Goal: Transaction & Acquisition: Purchase product/service

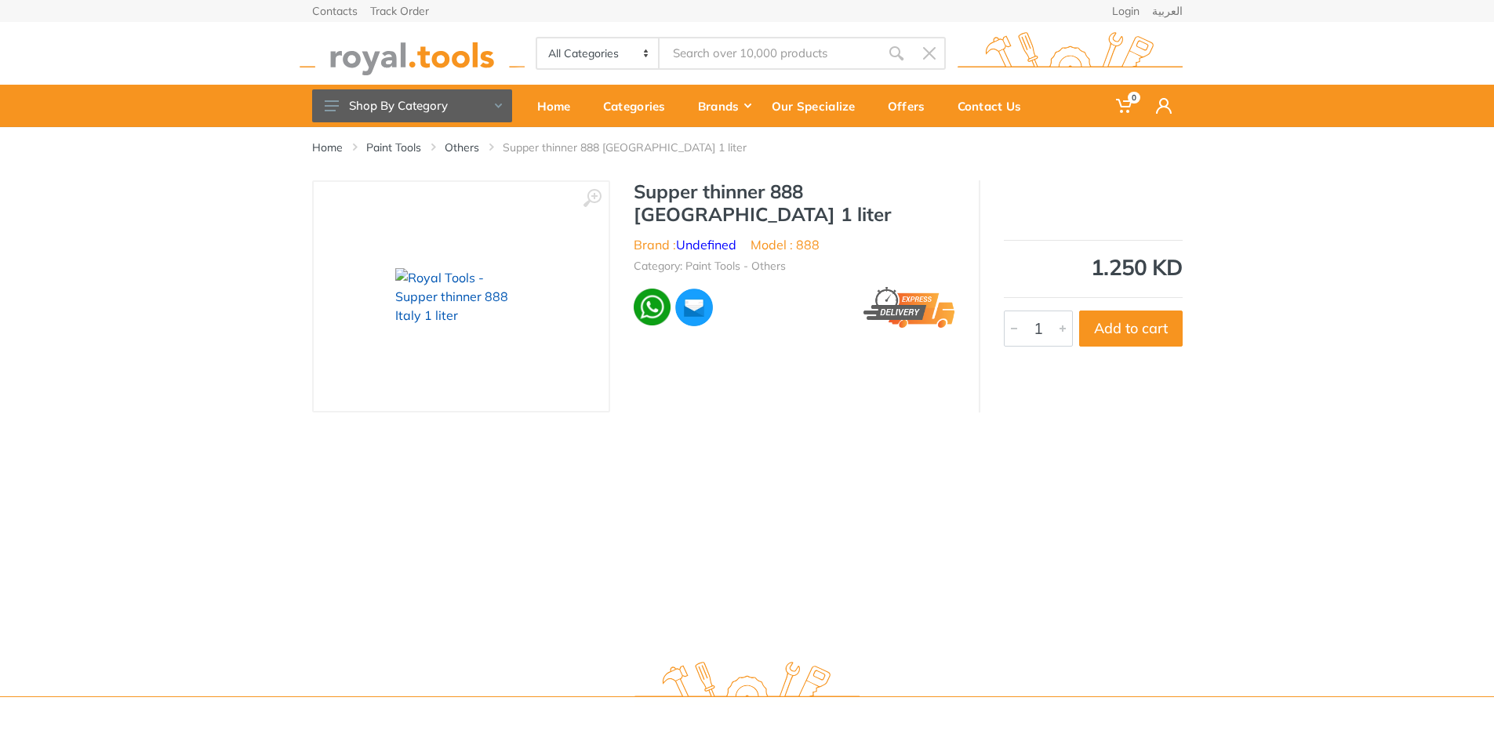
click at [448, 269] on img at bounding box center [461, 296] width 132 height 56
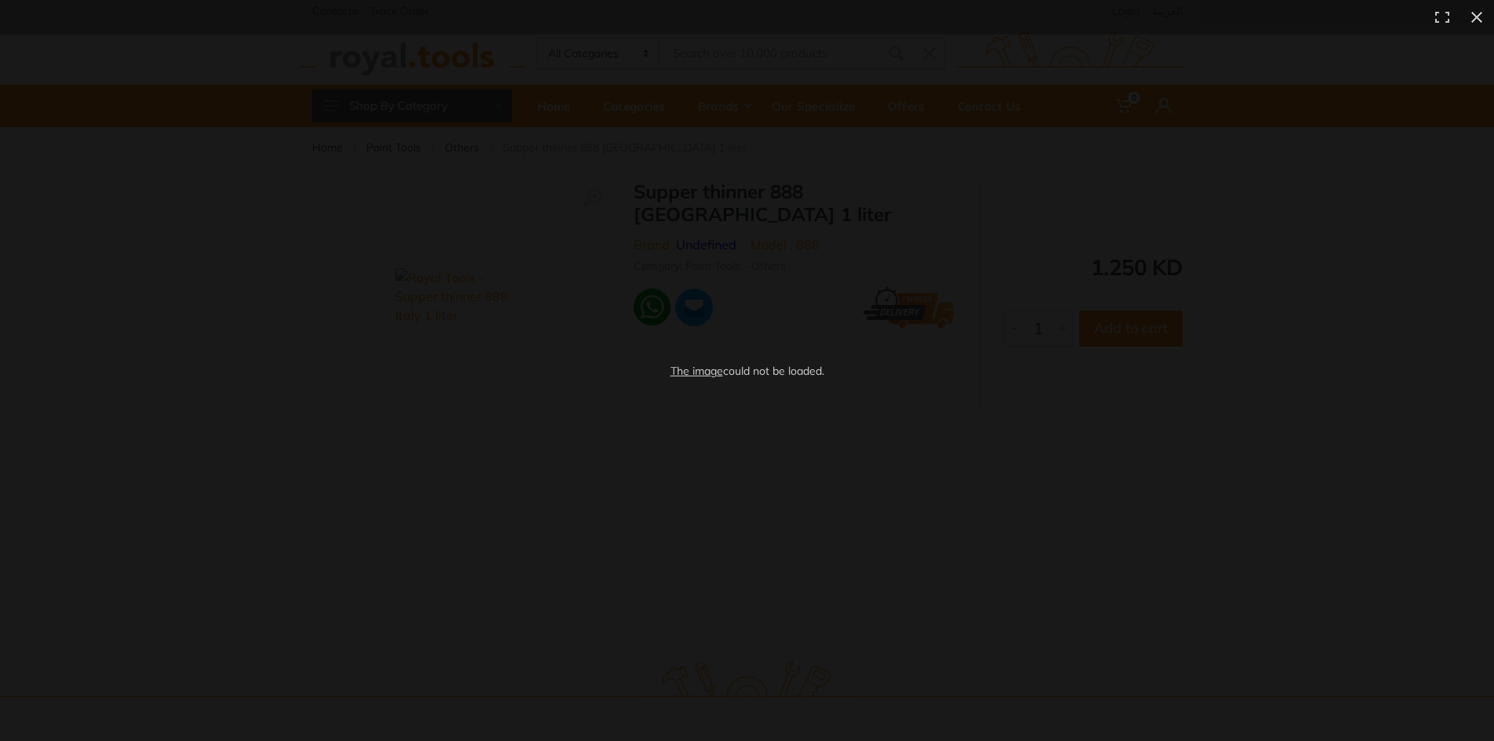
click at [1340, 118] on div "The image could not be loaded." at bounding box center [747, 370] width 1494 height 741
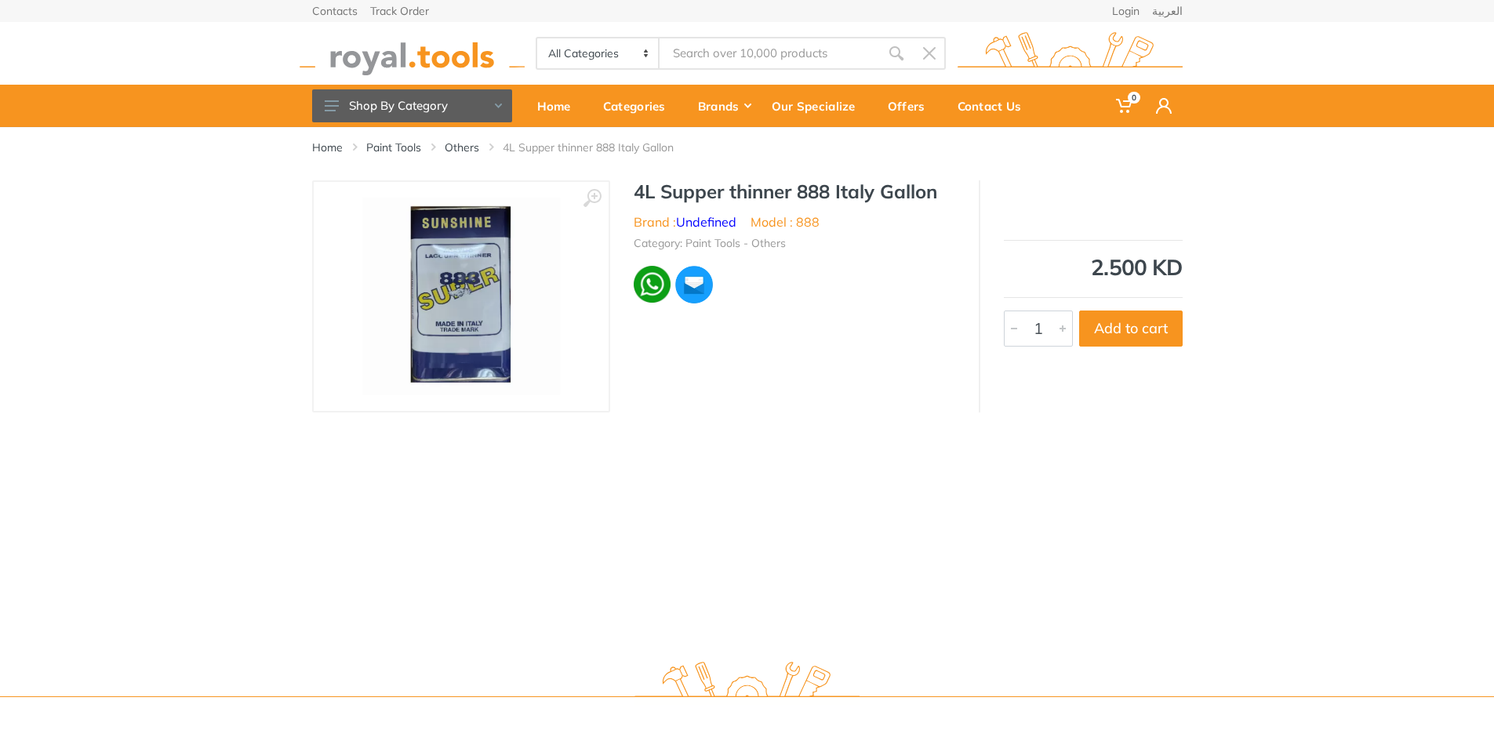
click at [470, 286] on img at bounding box center [461, 297] width 198 height 198
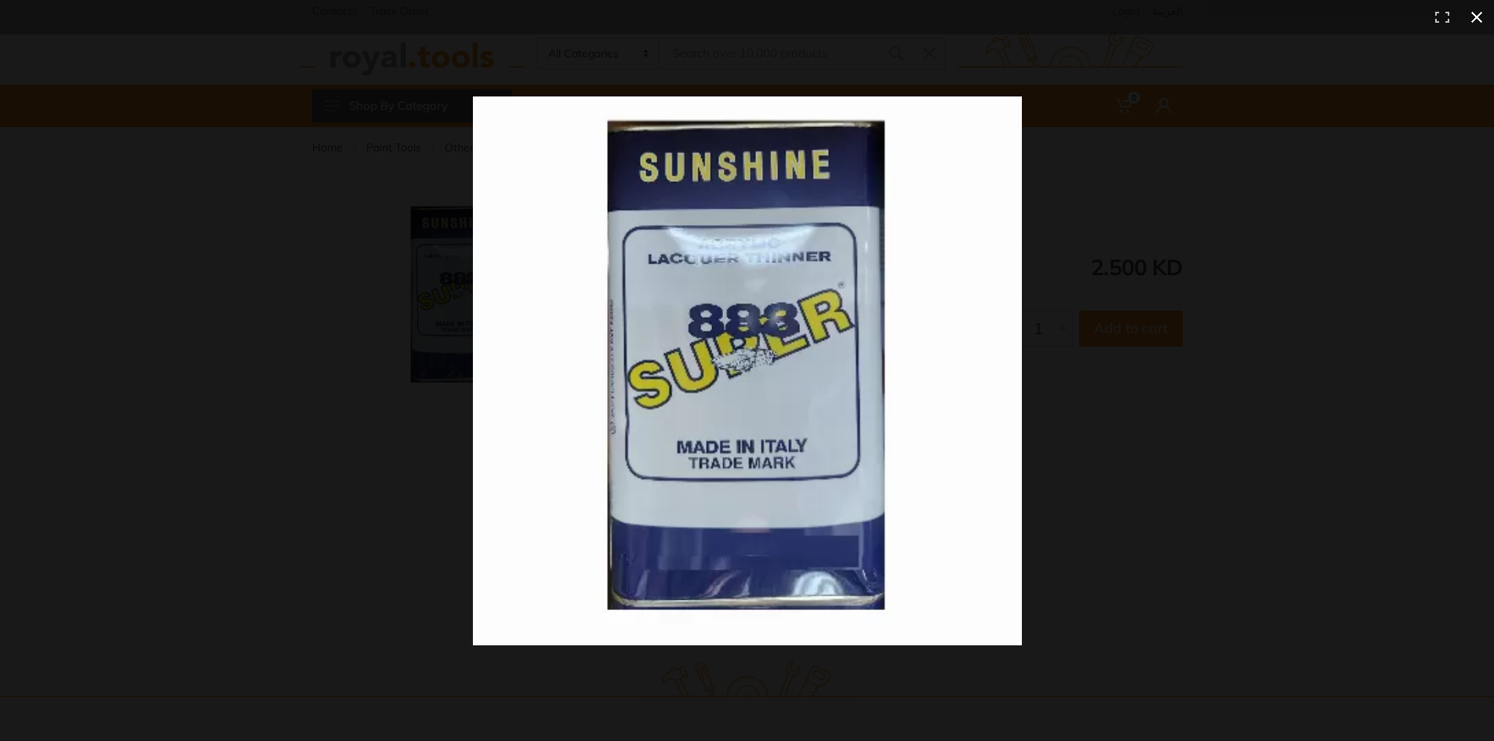
click at [1203, 147] on div at bounding box center [1083, 398] width 1220 height 605
